Goal: Navigation & Orientation: Find specific page/section

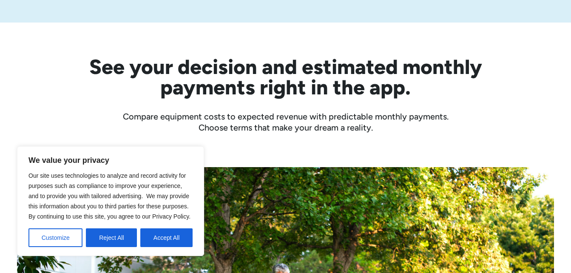
scroll to position [255, 0]
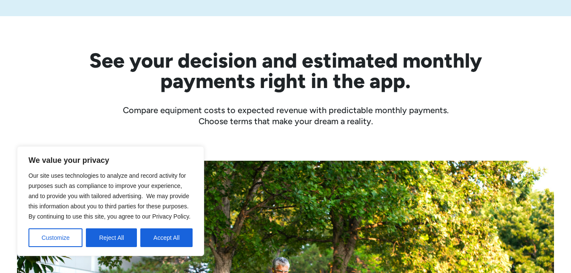
click at [166, 237] on button "Accept All" at bounding box center [166, 237] width 52 height 19
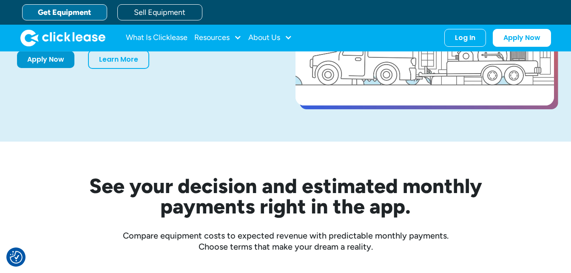
scroll to position [127, 0]
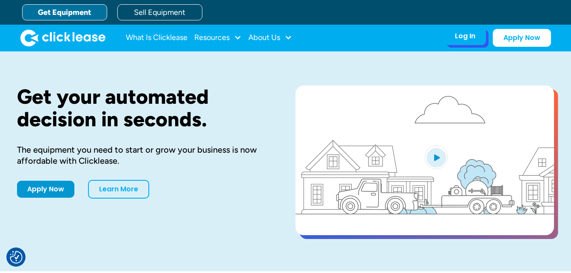
click at [472, 35] on div "Log In" at bounding box center [465, 36] width 20 height 8
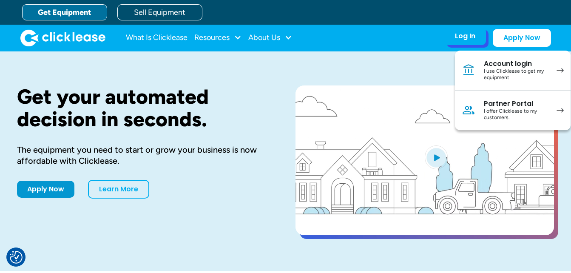
click at [516, 112] on div "I offer Clicklease to my customers." at bounding box center [516, 114] width 64 height 13
